Goal: Task Accomplishment & Management: Manage account settings

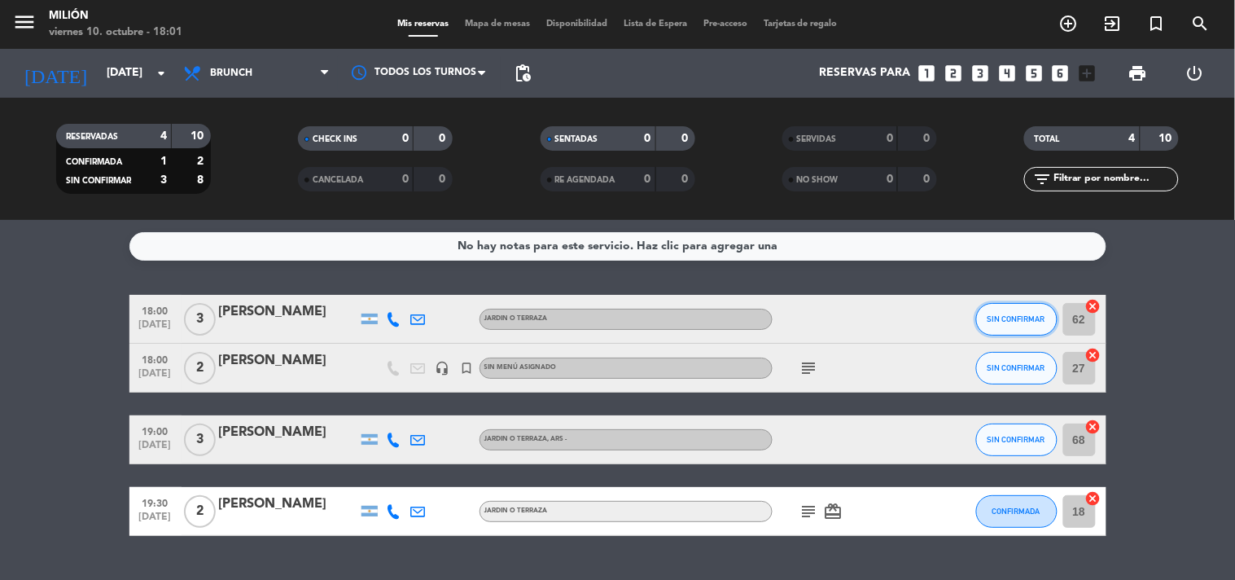
click at [1047, 303] on button "SIN CONFIRMAR" at bounding box center [1016, 319] width 81 height 33
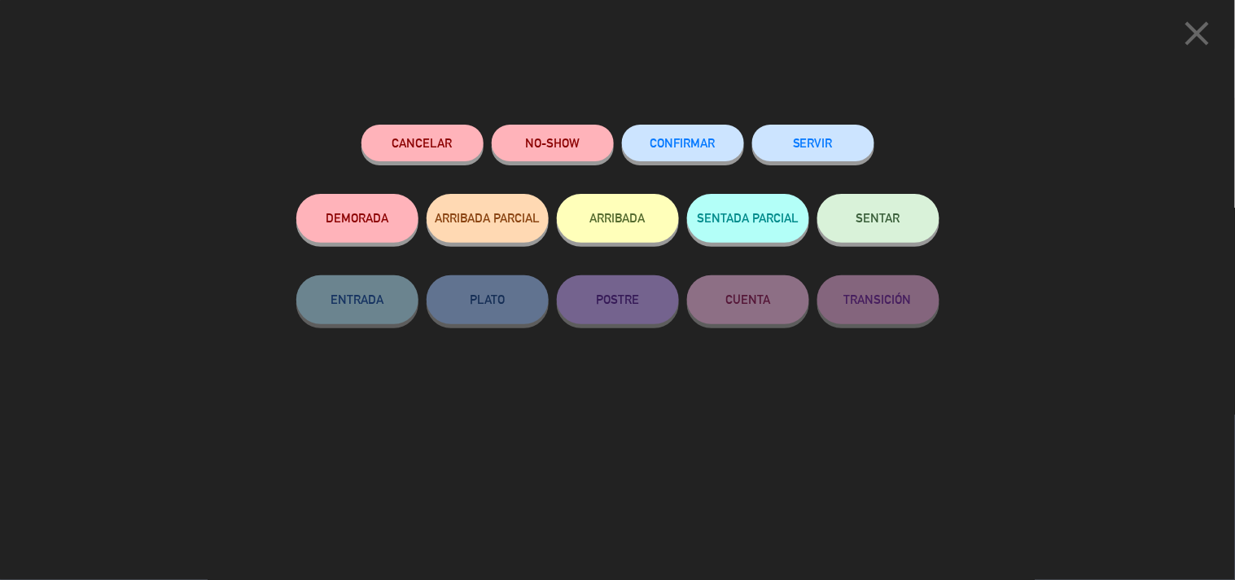
click at [891, 223] on span "SENTAR" at bounding box center [879, 218] width 44 height 14
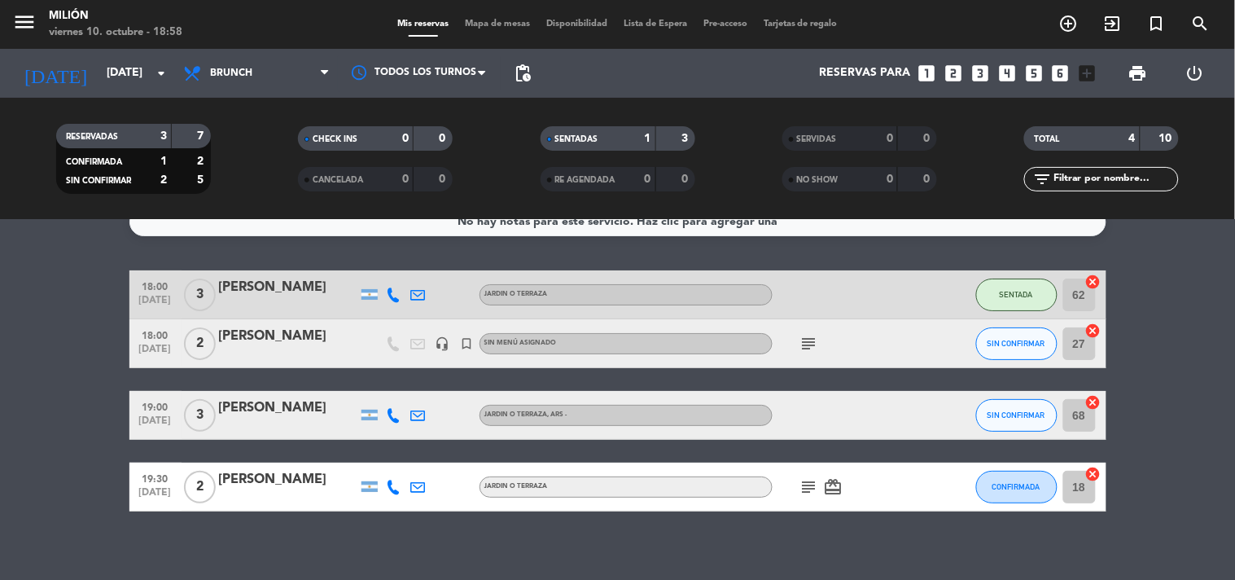
scroll to position [37, 0]
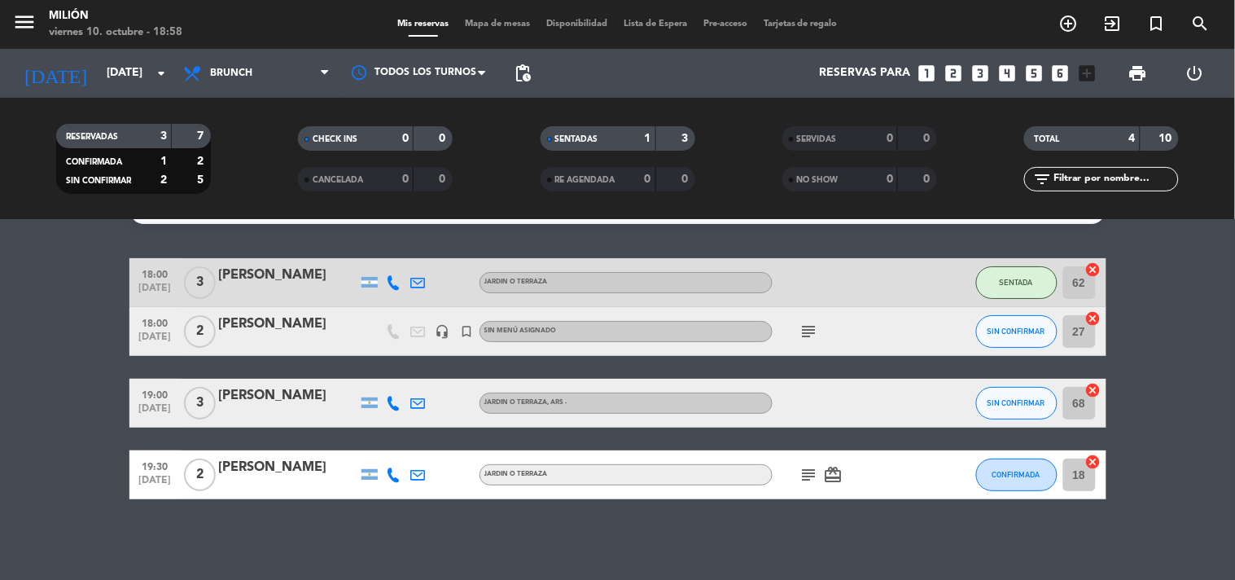
click at [806, 339] on icon "subject" at bounding box center [810, 332] width 20 height 20
click at [33, 441] on bookings-row "18:00 [DATE] 3 Deine [PERSON_NAME] JARDIN o TERRAZA SENTADA 62 cancel 18:00 [DA…" at bounding box center [617, 378] width 1235 height 241
click at [316, 77] on span "Brunch" at bounding box center [256, 73] width 163 height 36
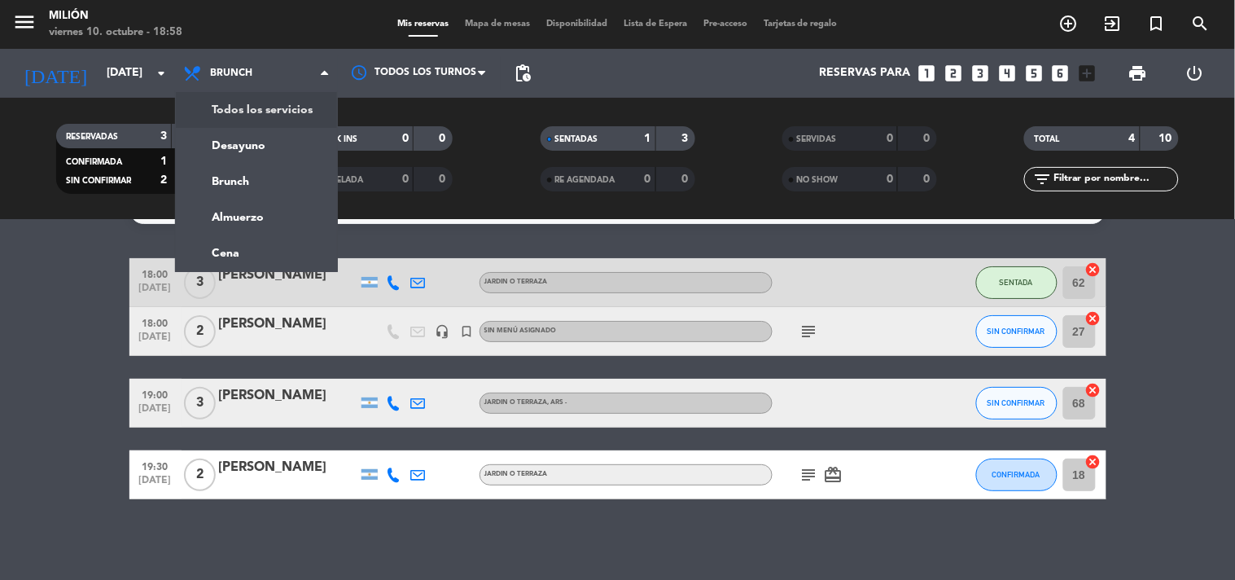
click at [234, 100] on div "menu Milión [DATE] 10. octubre - 18:58 Mis reservas Mapa de mesas Disponibilida…" at bounding box center [617, 110] width 1235 height 220
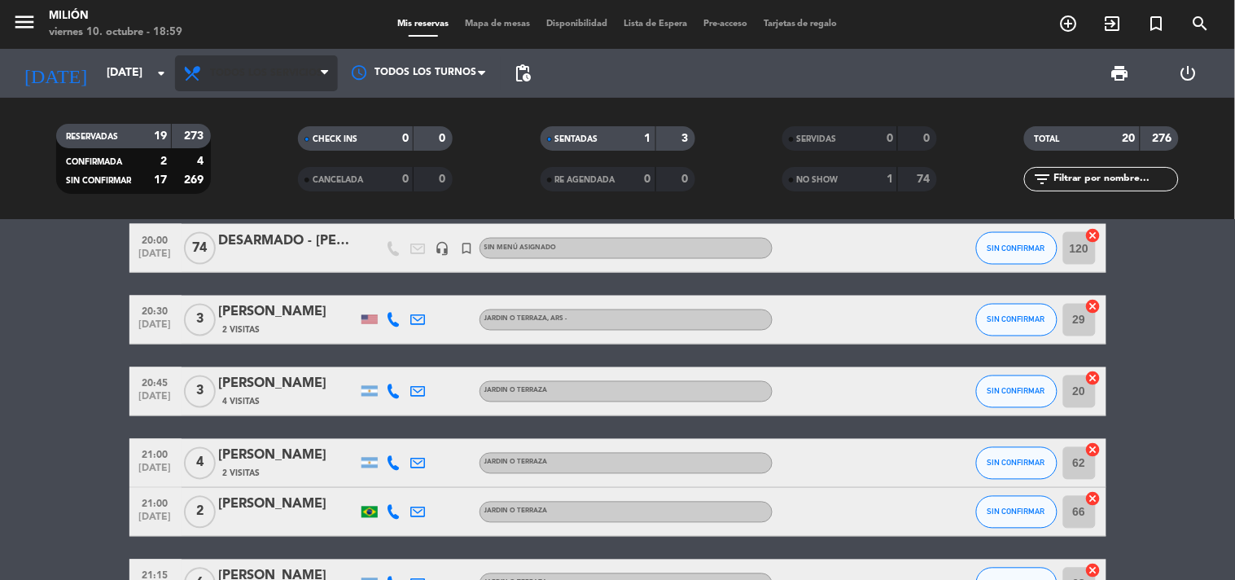
scroll to position [704, 0]
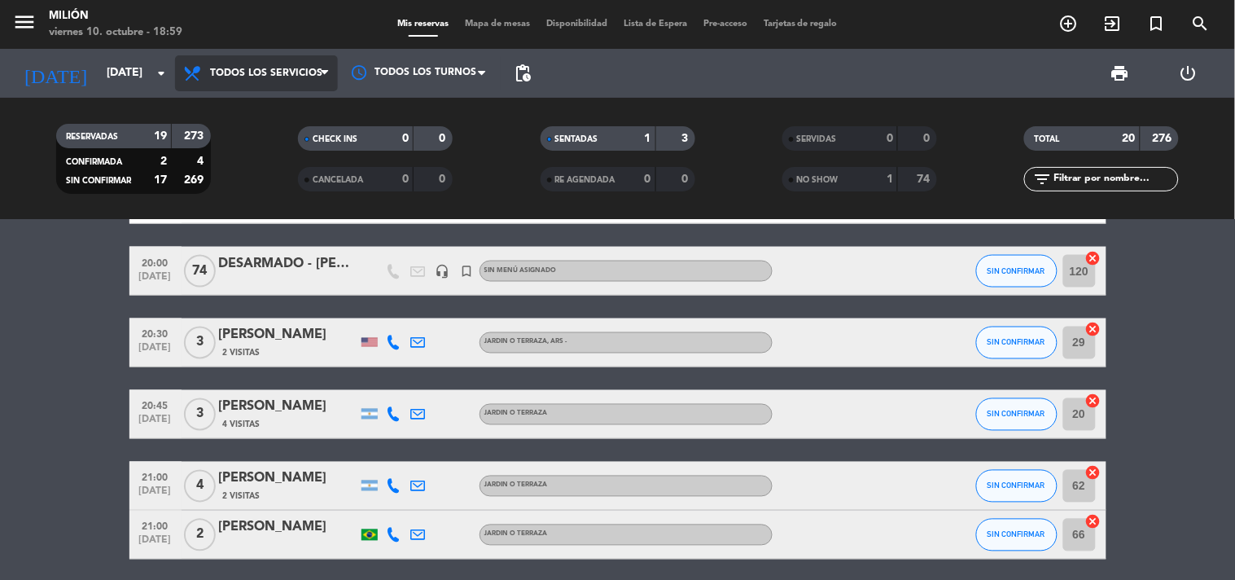
click at [264, 64] on span "Todos los servicios" at bounding box center [256, 73] width 163 height 36
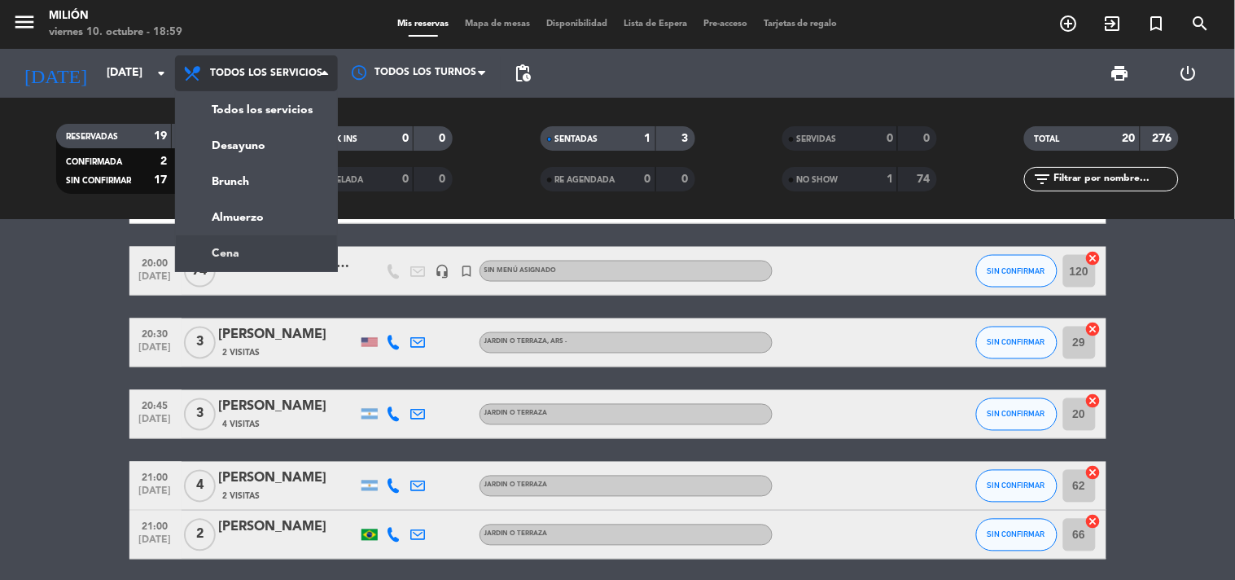
click at [251, 237] on ng-component "menu Milión [DATE] 10. octubre - 18:59 Mis reservas Mapa de mesas Disponibilida…" at bounding box center [617, 290] width 1235 height 580
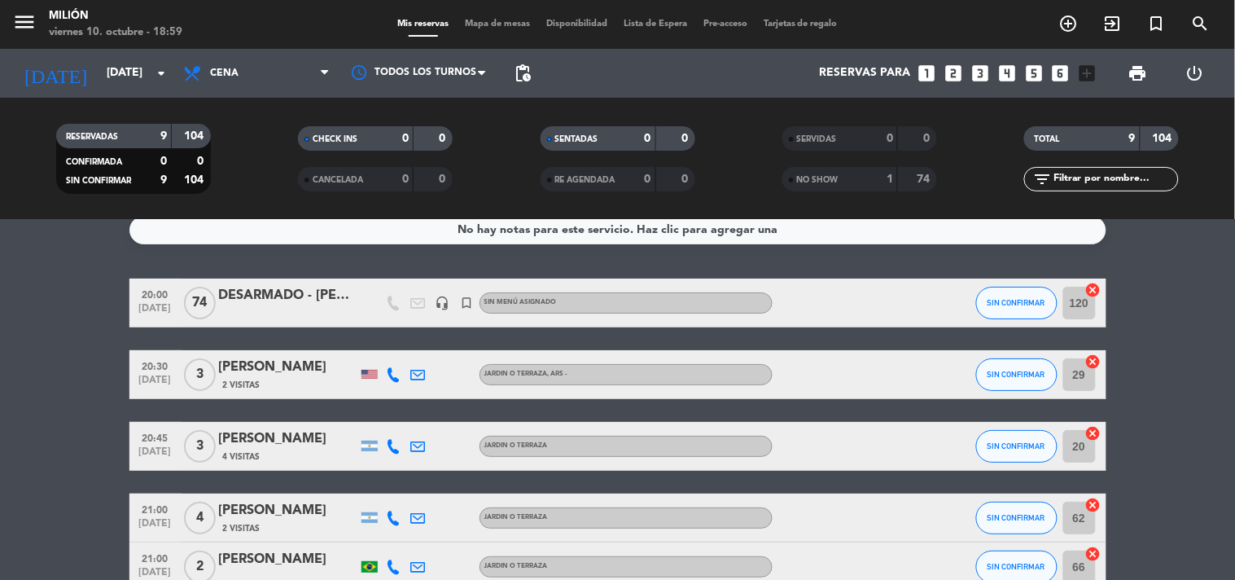
scroll to position [0, 0]
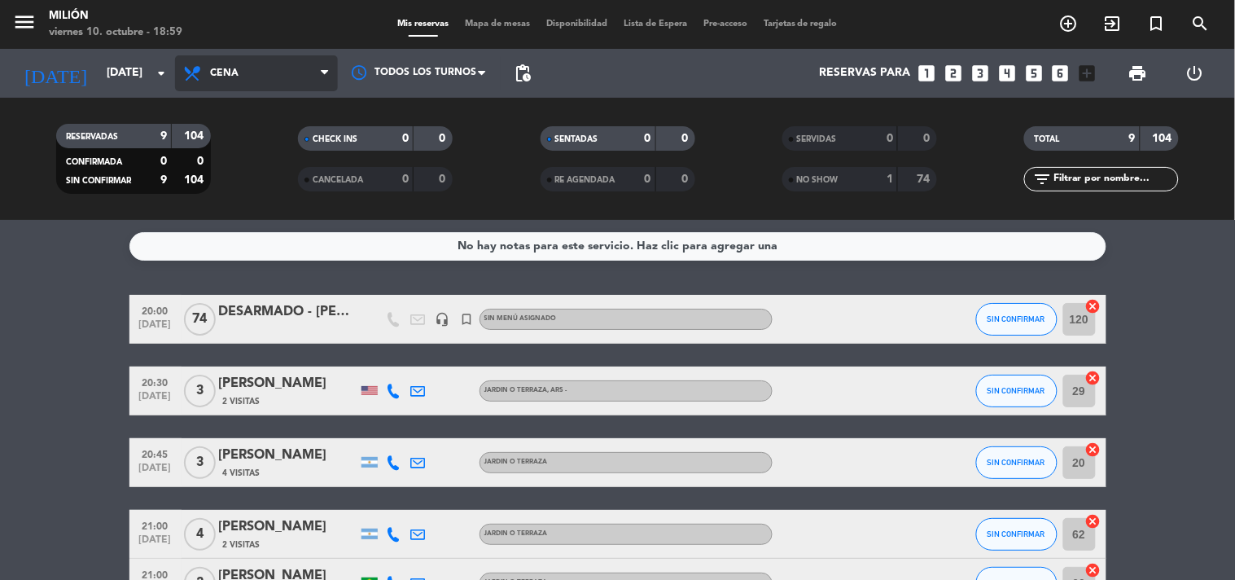
click at [220, 75] on span "Cena" at bounding box center [224, 73] width 29 height 11
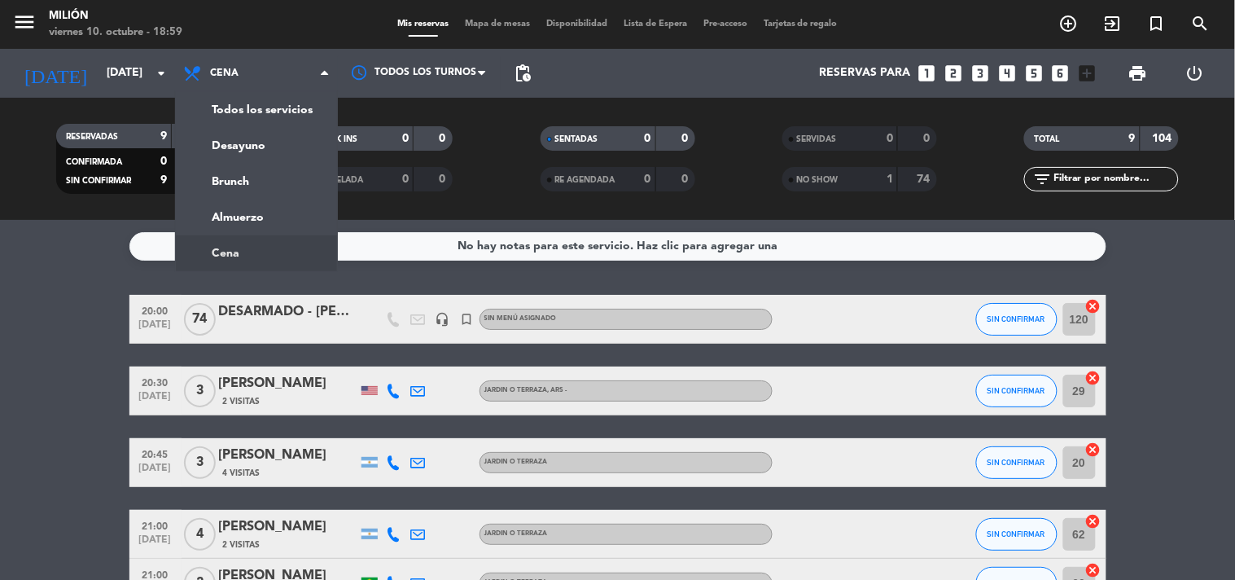
click at [65, 336] on bookings-row "20:00 [DATE] DESARMADO - [PERSON_NAME] headset_mic turned_in_not Sin menú asign…" at bounding box center [617, 572] width 1235 height 554
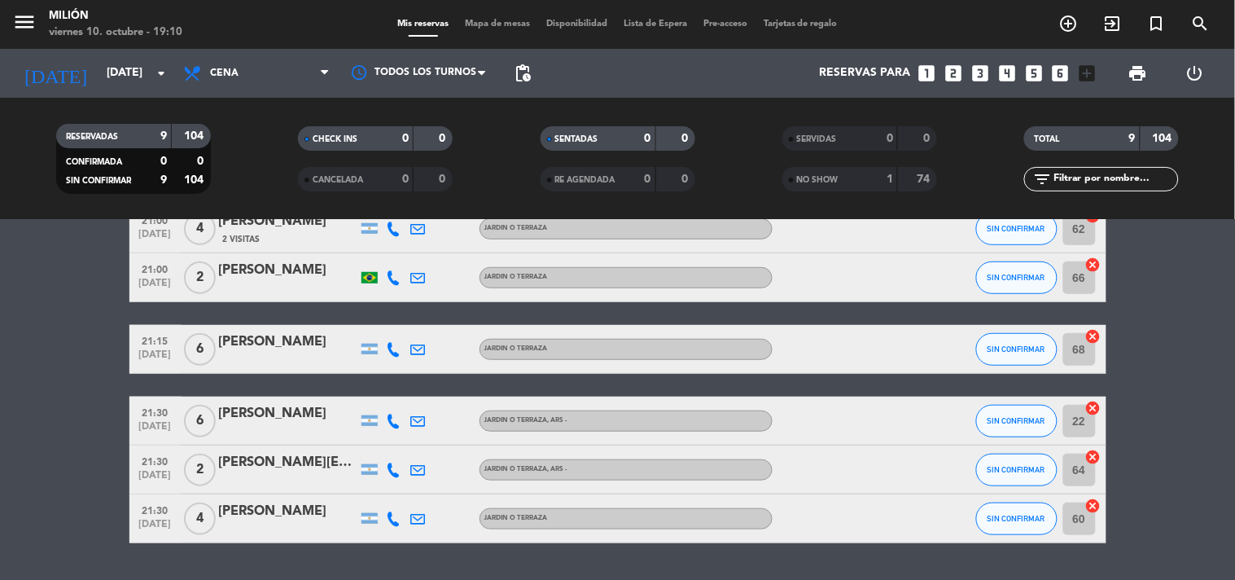
scroll to position [350, 0]
